Goal: Task Accomplishment & Management: Manage account settings

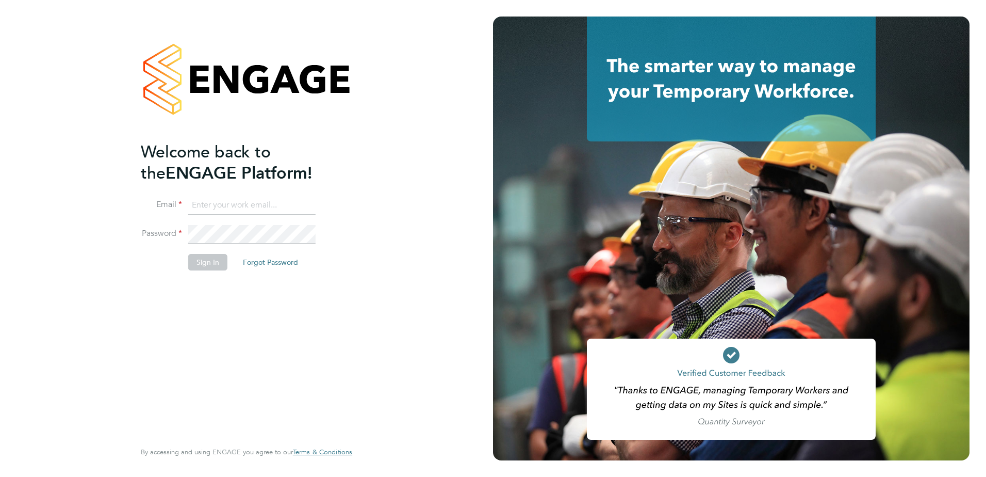
type input "alexander.moss@vistry.co.uk"
click at [204, 261] on button "Sign In" at bounding box center [207, 262] width 39 height 17
drag, startPoint x: 425, startPoint y: 223, endPoint x: 431, endPoint y: 222, distance: 5.8
click at [427, 223] on div "Sorry, we are having problems connecting to our services." at bounding box center [246, 238] width 493 height 477
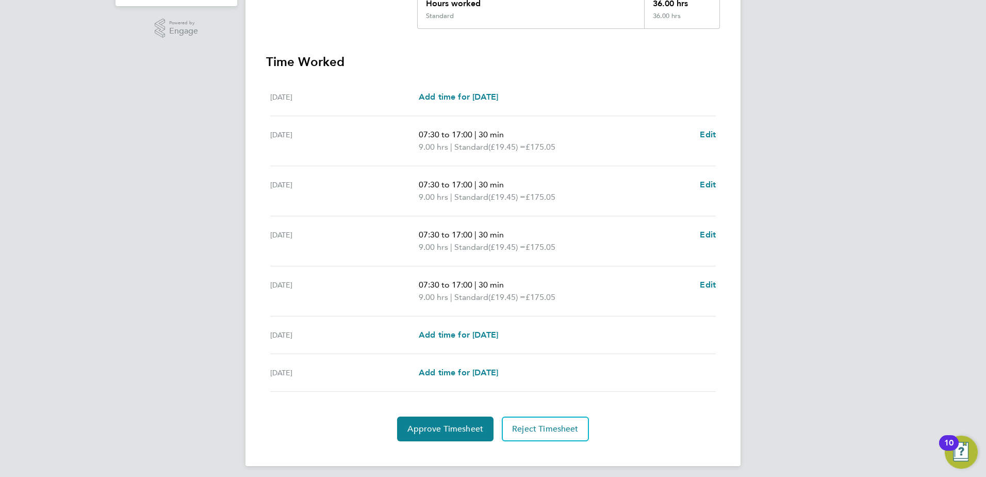
scroll to position [256, 0]
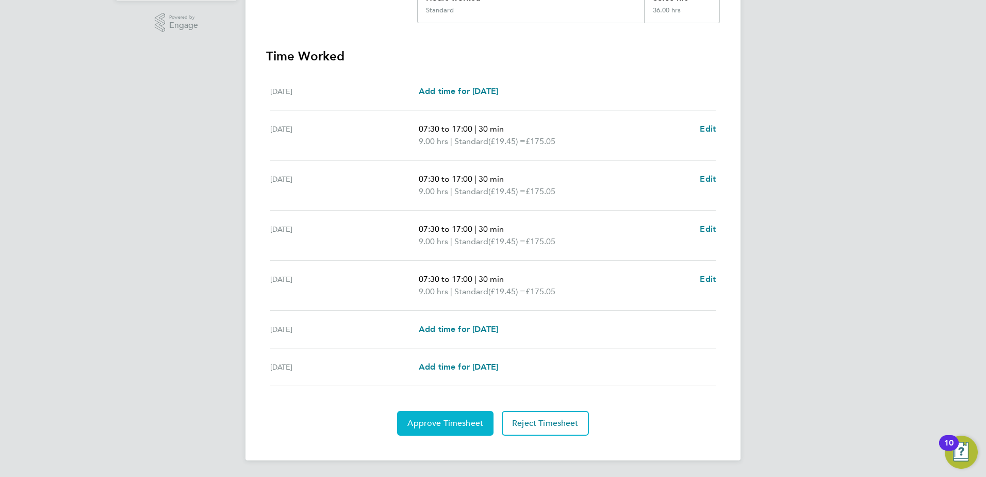
click at [464, 427] on span "Approve Timesheet" at bounding box center [446, 423] width 76 height 10
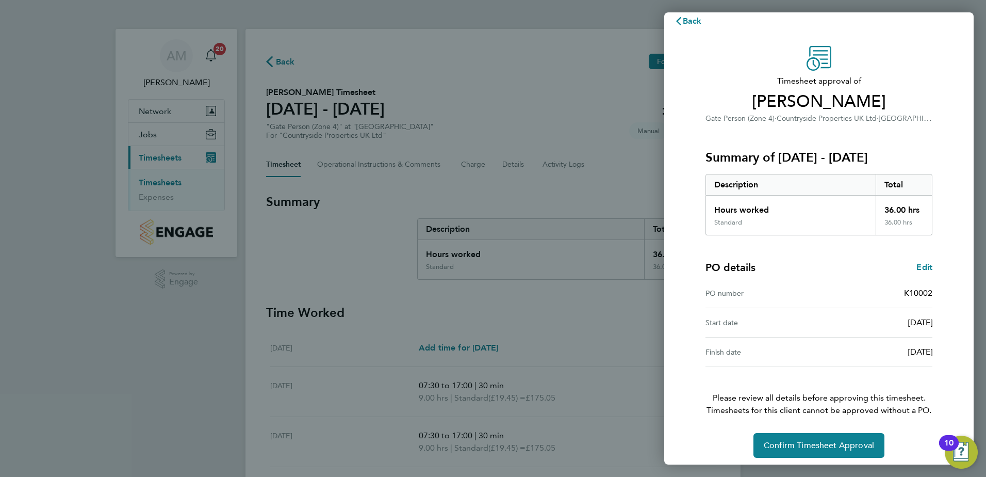
scroll to position [18, 0]
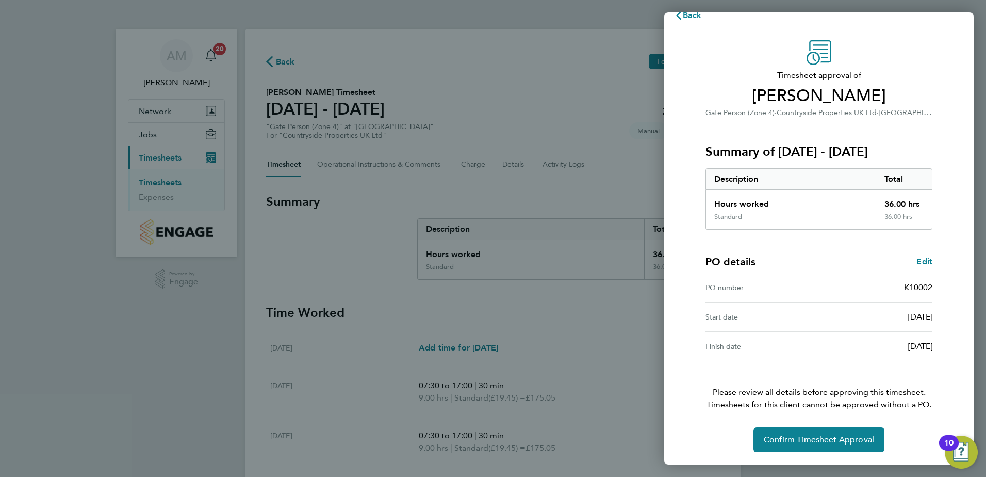
drag, startPoint x: 836, startPoint y: 457, endPoint x: 839, endPoint y: 452, distance: 5.9
click at [835, 455] on div "Timesheet approval of [DEMOGRAPHIC_DATA][PERSON_NAME] Gate Person (Zone 4) · Co…" at bounding box center [820, 246] width 310 height 436
click at [833, 435] on span "Confirm Timesheet Approval" at bounding box center [819, 439] width 110 height 10
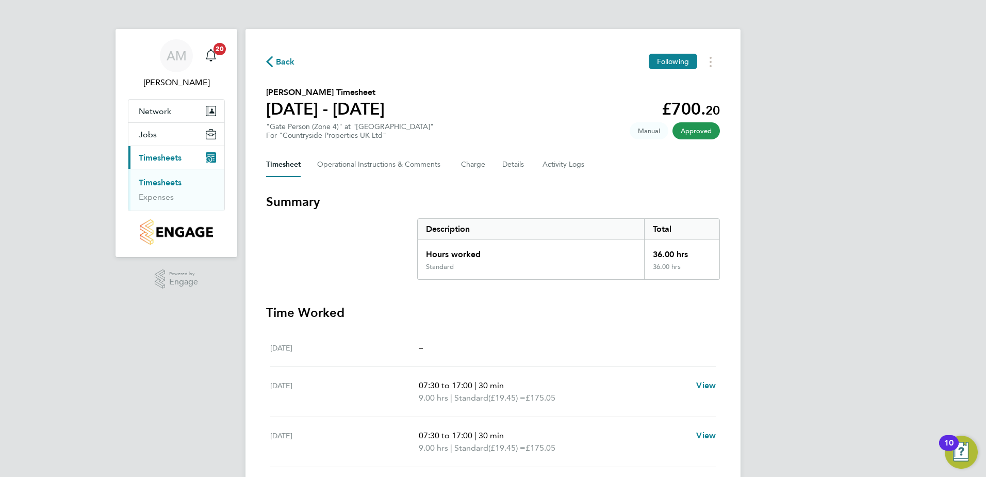
click at [283, 61] on span "Back" at bounding box center [285, 62] width 19 height 12
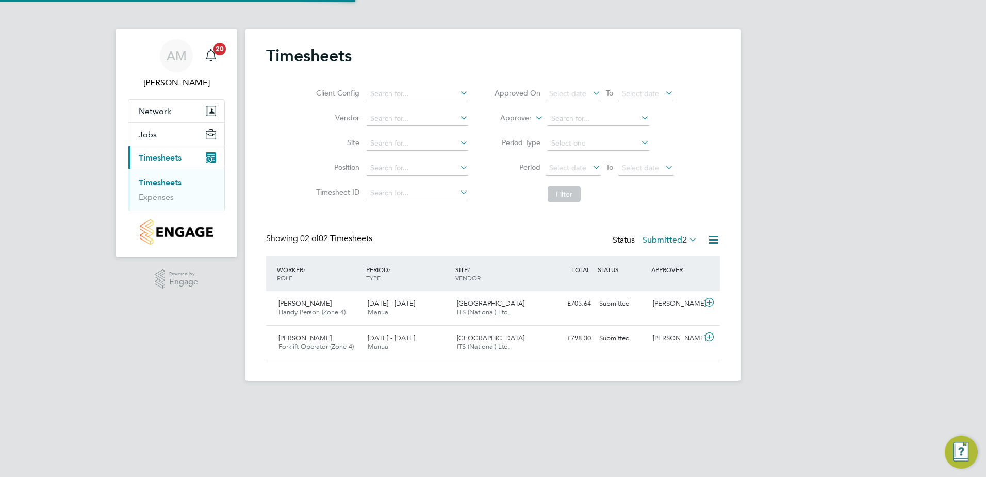
scroll to position [26, 90]
click at [699, 302] on div "[PERSON_NAME]" at bounding box center [676, 303] width 54 height 17
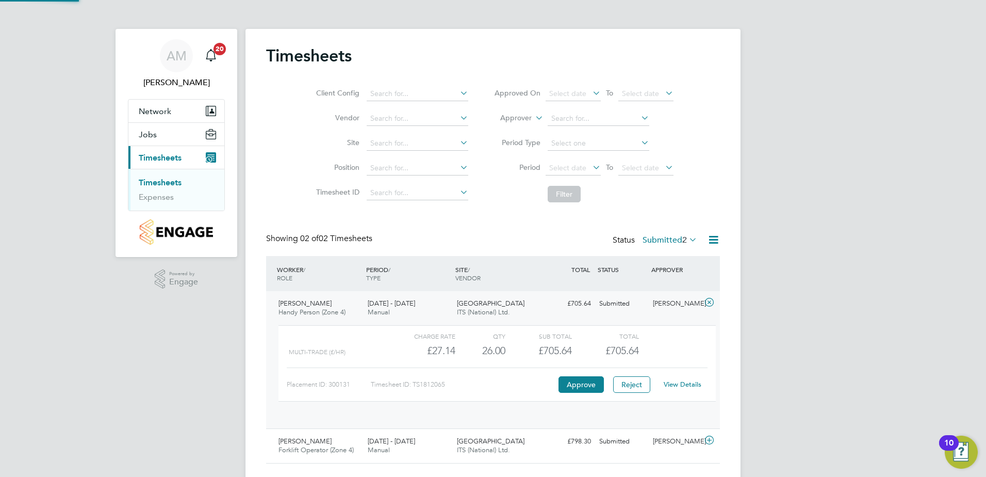
scroll to position [18, 101]
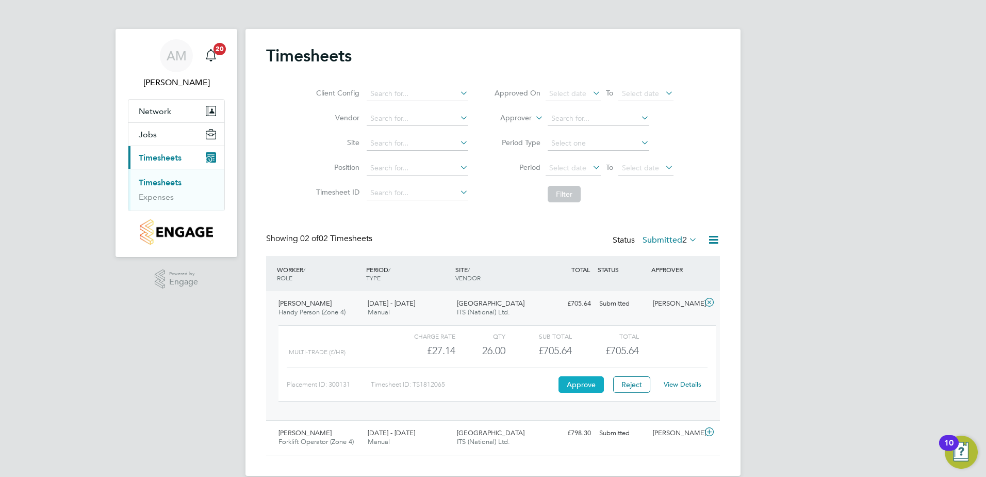
click at [592, 381] on button "Approve" at bounding box center [581, 384] width 45 height 17
click at [153, 179] on link "Timesheets" at bounding box center [160, 182] width 43 height 10
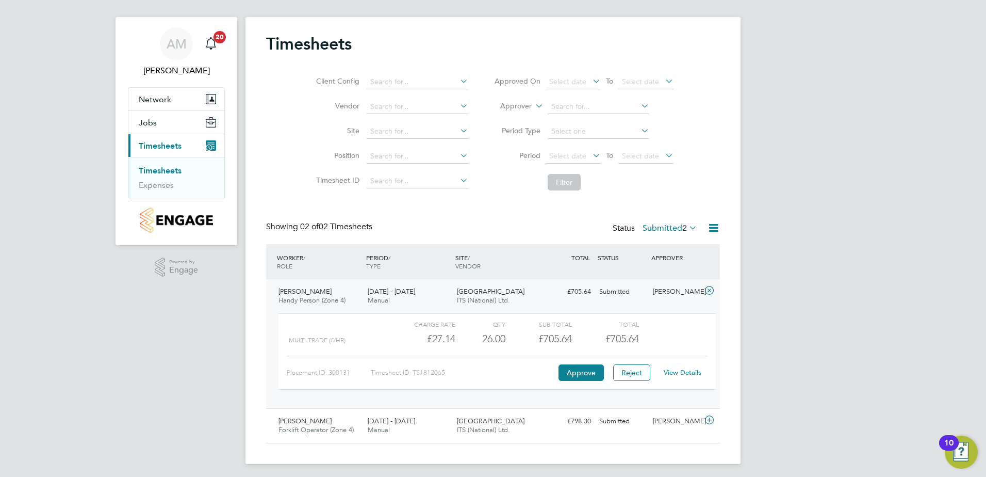
scroll to position [15, 0]
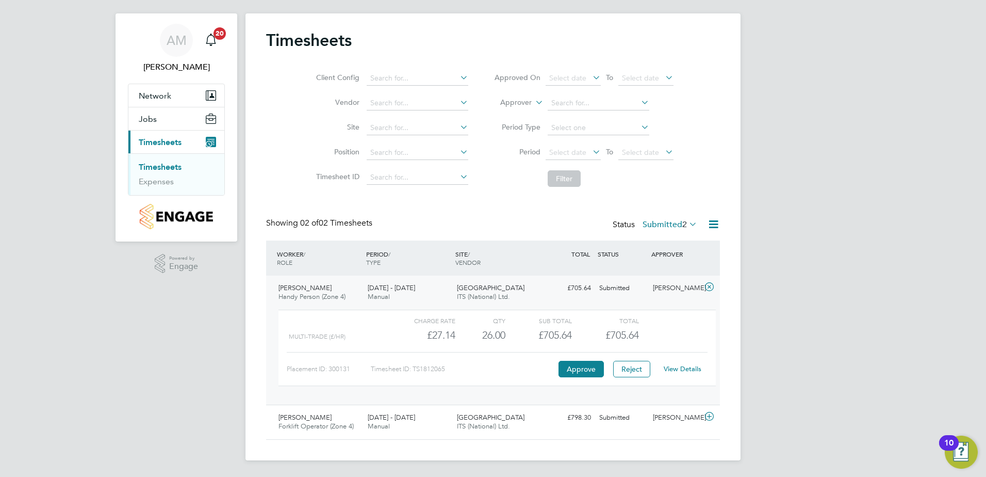
click at [143, 137] on span "Timesheets" at bounding box center [160, 142] width 43 height 10
click at [781, 299] on div "AM [PERSON_NAME] Notifications 20 Applications: Network Team Members Sites Jobs…" at bounding box center [493, 231] width 986 height 492
click at [718, 430] on div "[PERSON_NAME] Forklift Operator (Zone 4) [DATE] - [DATE] [DATE] - [DATE] Manual…" at bounding box center [493, 422] width 454 height 35
click at [687, 413] on div "[PERSON_NAME]" at bounding box center [676, 417] width 54 height 17
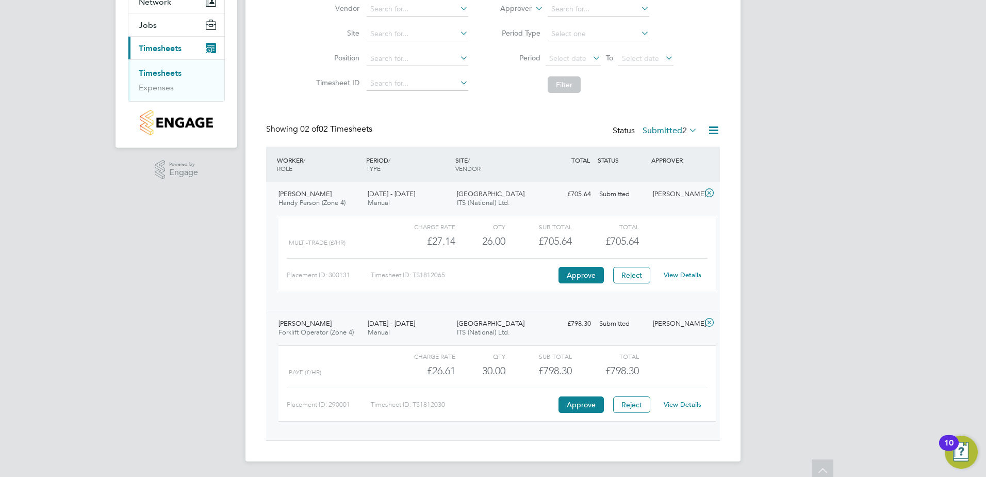
scroll to position [110, 0]
click at [560, 408] on button "Approve" at bounding box center [581, 403] width 45 height 17
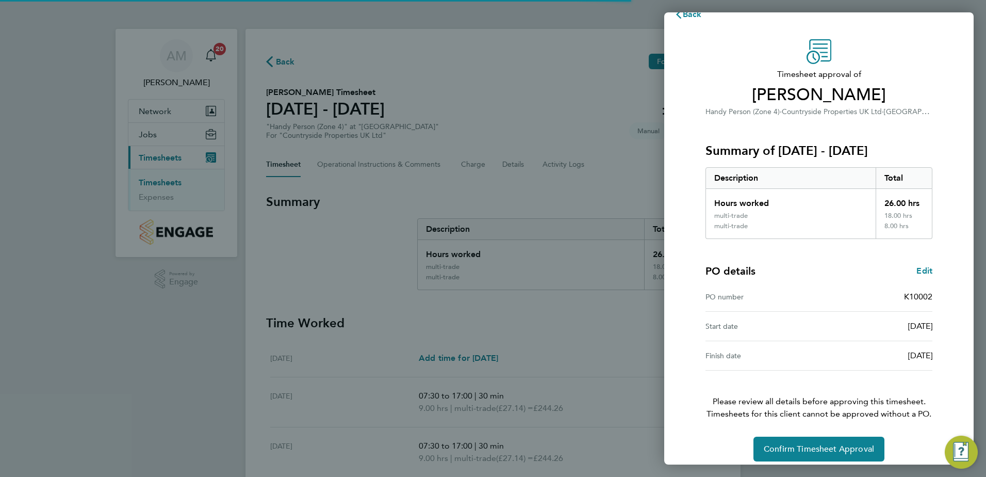
scroll to position [28, 0]
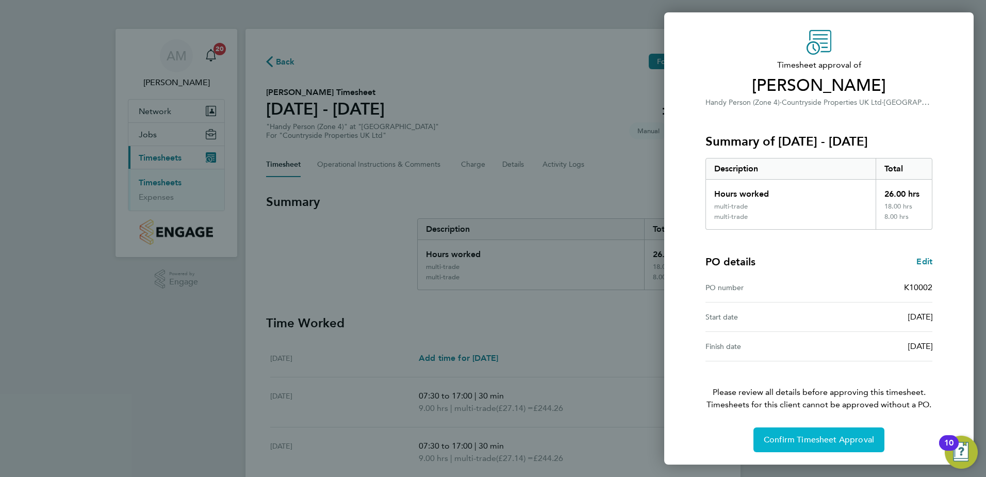
click at [809, 443] on span "Confirm Timesheet Approval" at bounding box center [819, 439] width 110 height 10
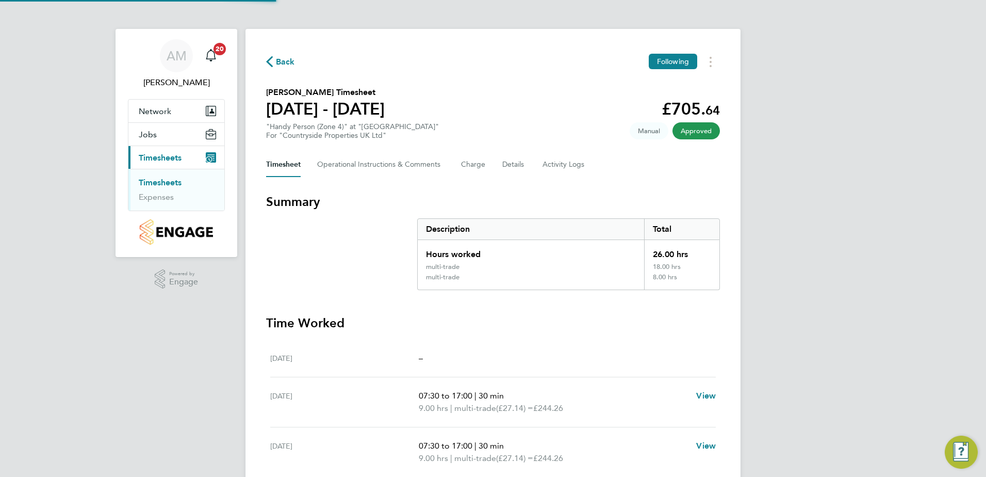
click at [580, 87] on section "Gavin Davies's Timesheet 25 - 31 Aug 2025 £705. 64 "Handy Person (Zone 4)" at "…" at bounding box center [493, 113] width 454 height 54
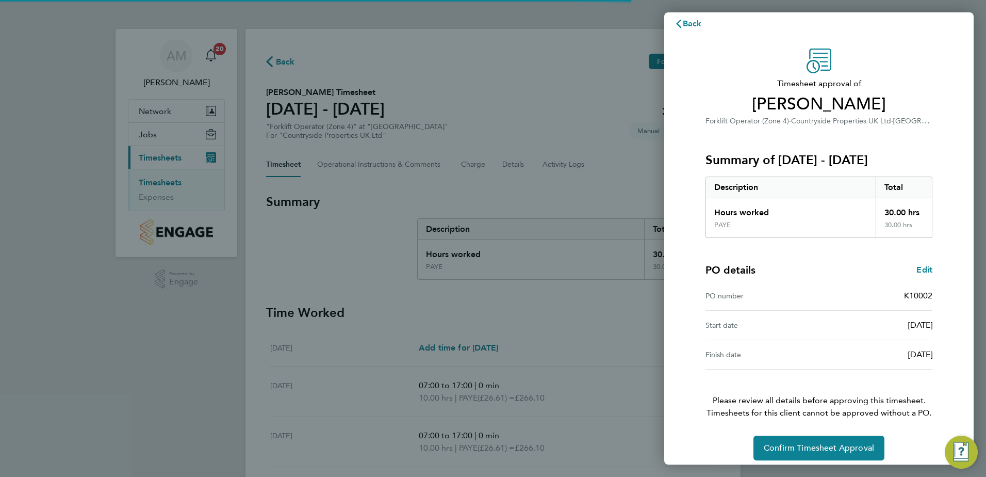
scroll to position [18, 0]
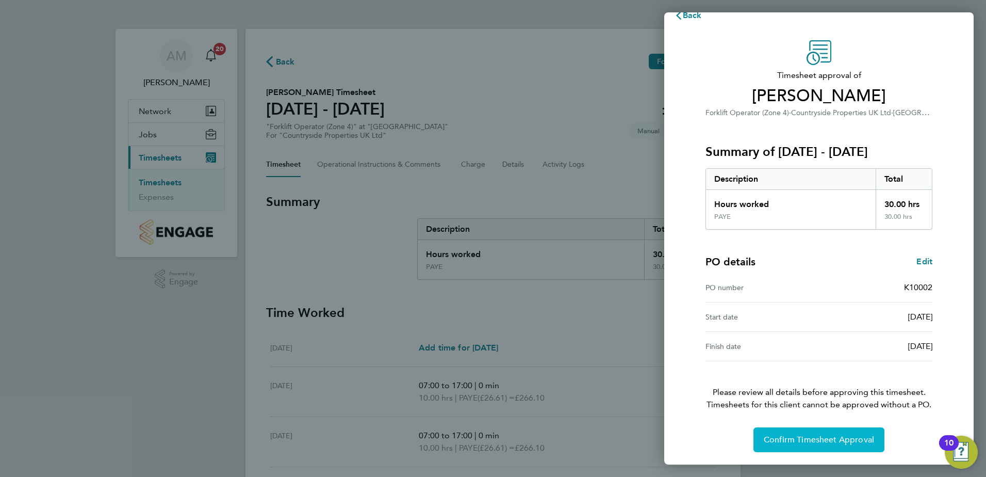
click at [805, 443] on span "Confirm Timesheet Approval" at bounding box center [819, 439] width 110 height 10
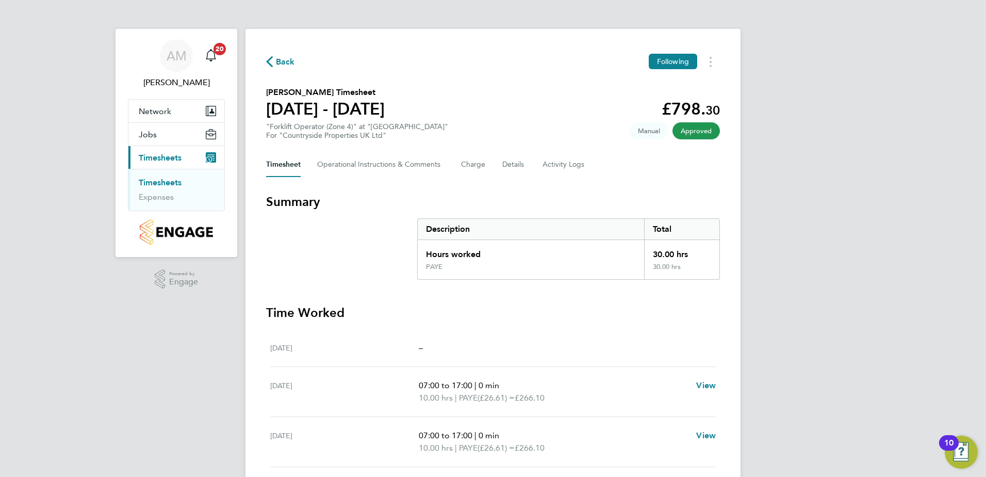
click at [273, 60] on span "Back" at bounding box center [280, 61] width 29 height 10
